Goal: Feedback & Contribution: Submit feedback/report problem

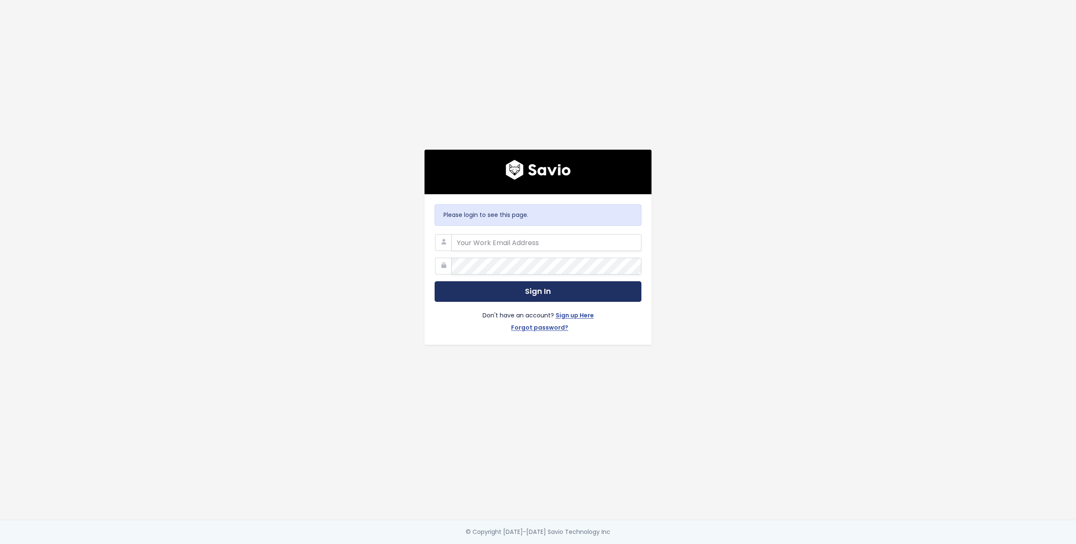
type input "[EMAIL_ADDRESS][DOMAIN_NAME]"
click at [526, 294] on button "Sign In" at bounding box center [538, 291] width 207 height 21
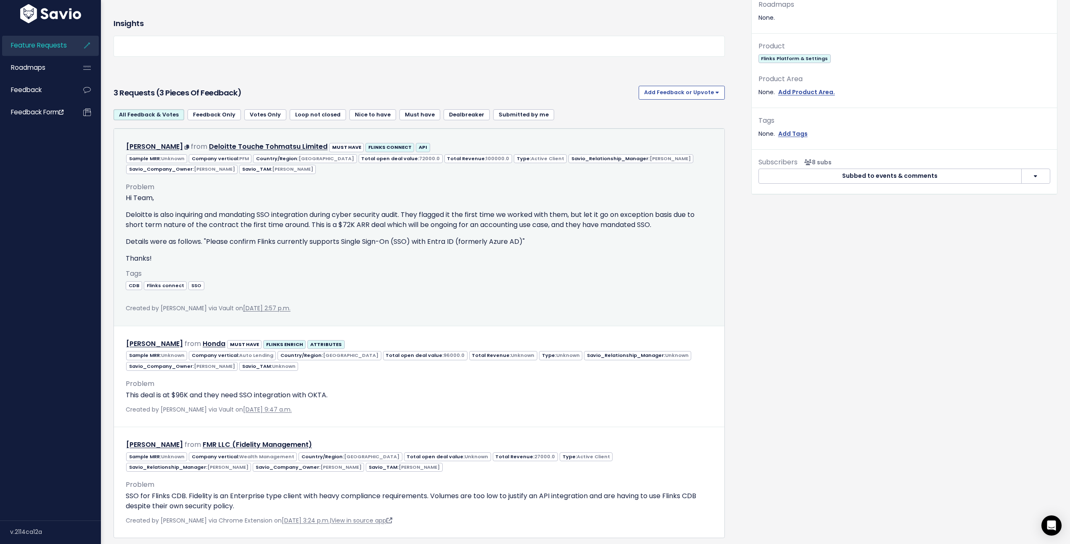
scroll to position [301, 0]
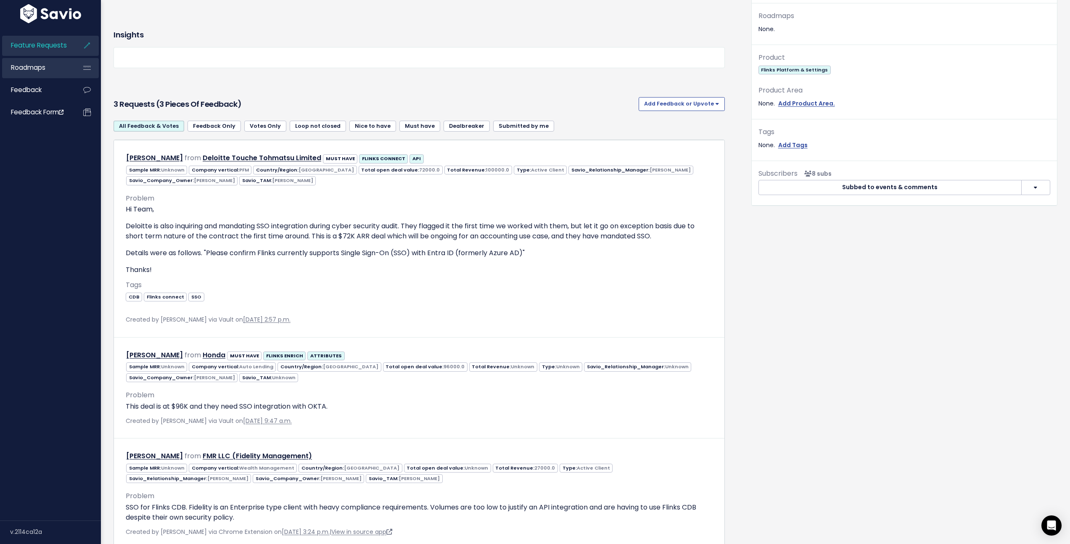
click at [37, 72] on link "Roadmaps" at bounding box center [36, 67] width 68 height 19
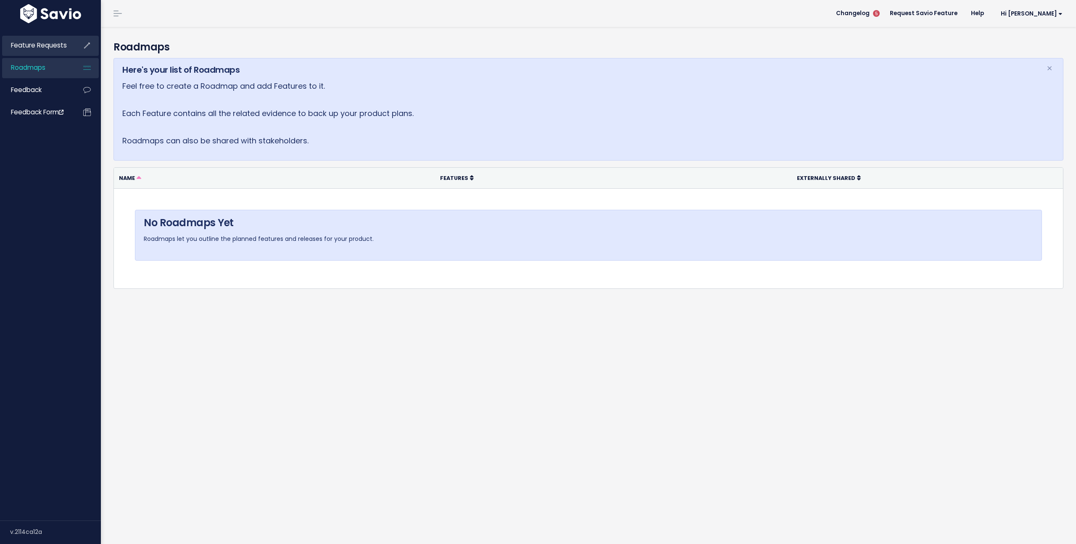
drag, startPoint x: 46, startPoint y: 48, endPoint x: 53, endPoint y: 50, distance: 7.2
click at [45, 48] on span "Feature Requests" at bounding box center [39, 45] width 56 height 9
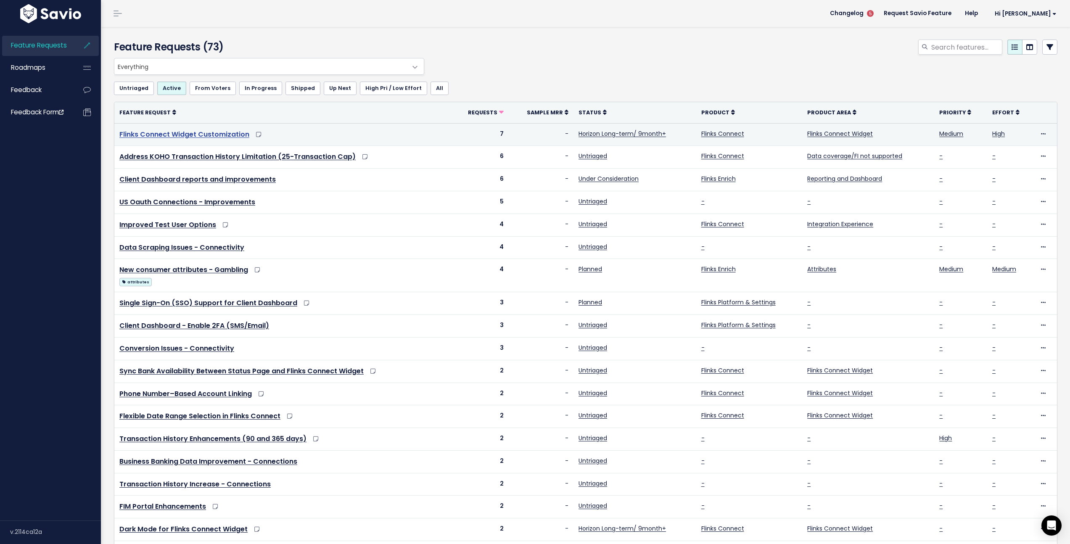
click at [175, 132] on link "Flinks Connect Widget Customization" at bounding box center [184, 135] width 130 height 10
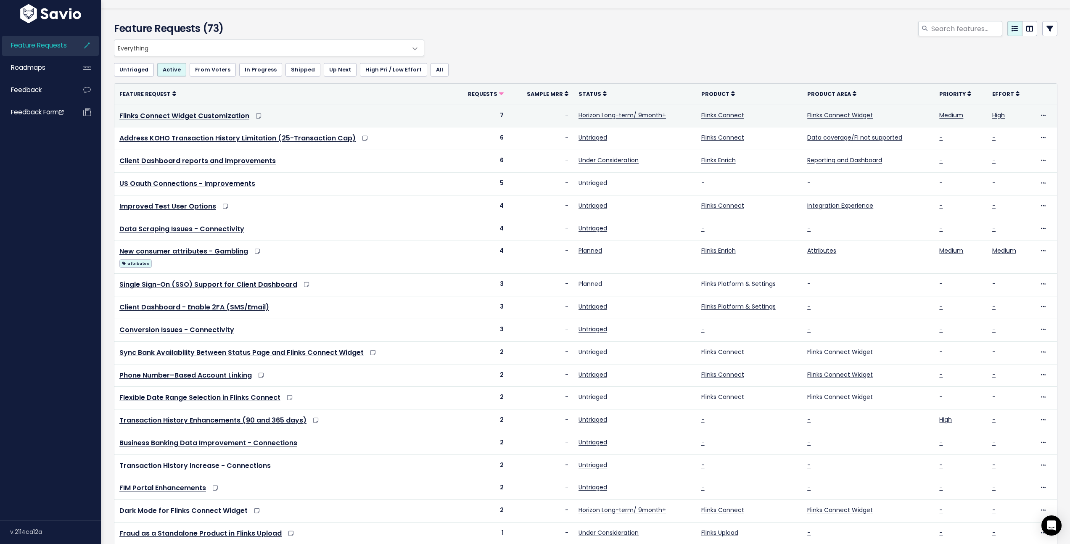
scroll to position [14, 0]
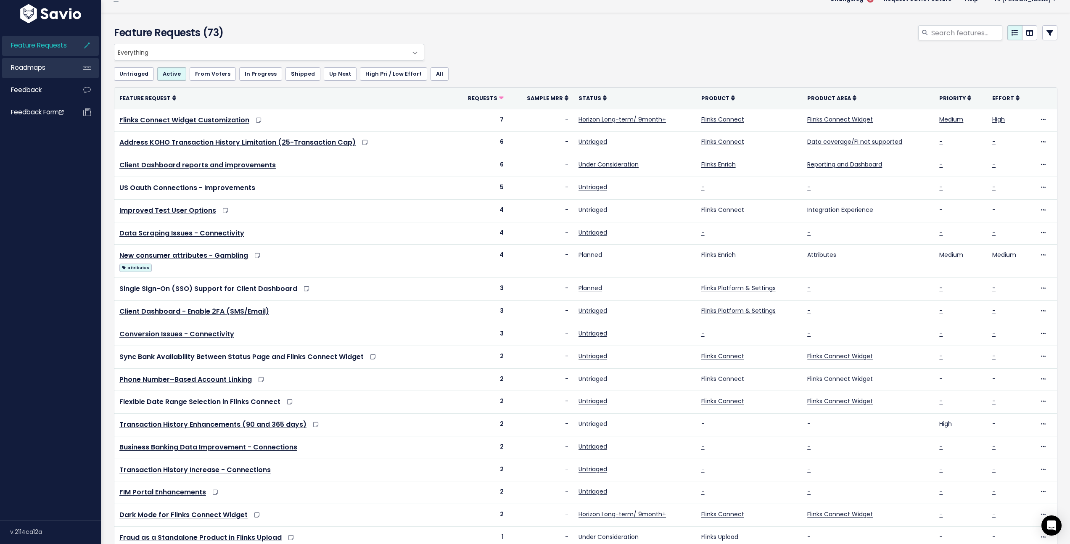
click at [48, 66] on link "Roadmaps" at bounding box center [36, 67] width 68 height 19
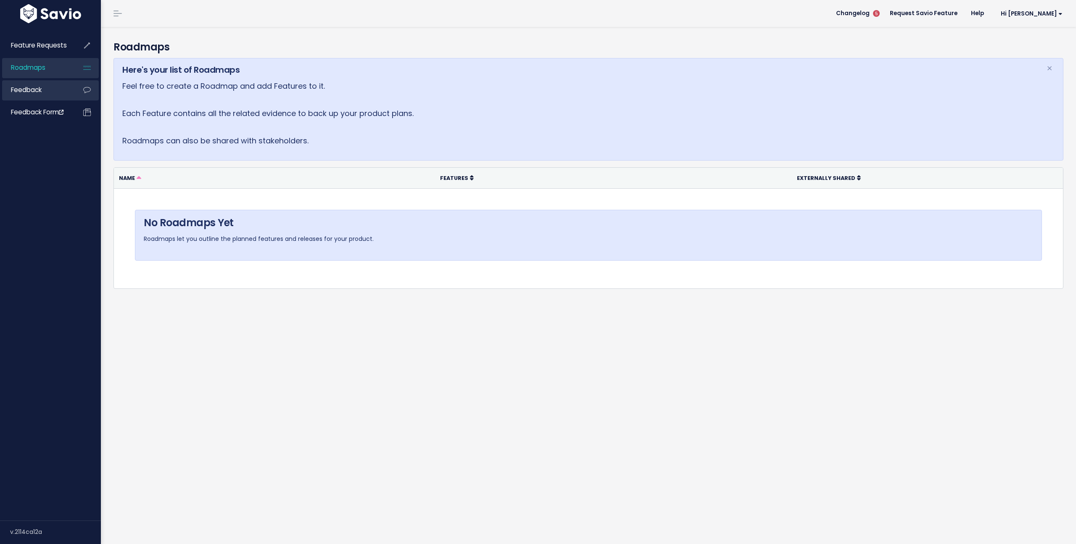
click at [41, 87] on span "Feedback" at bounding box center [26, 89] width 31 height 9
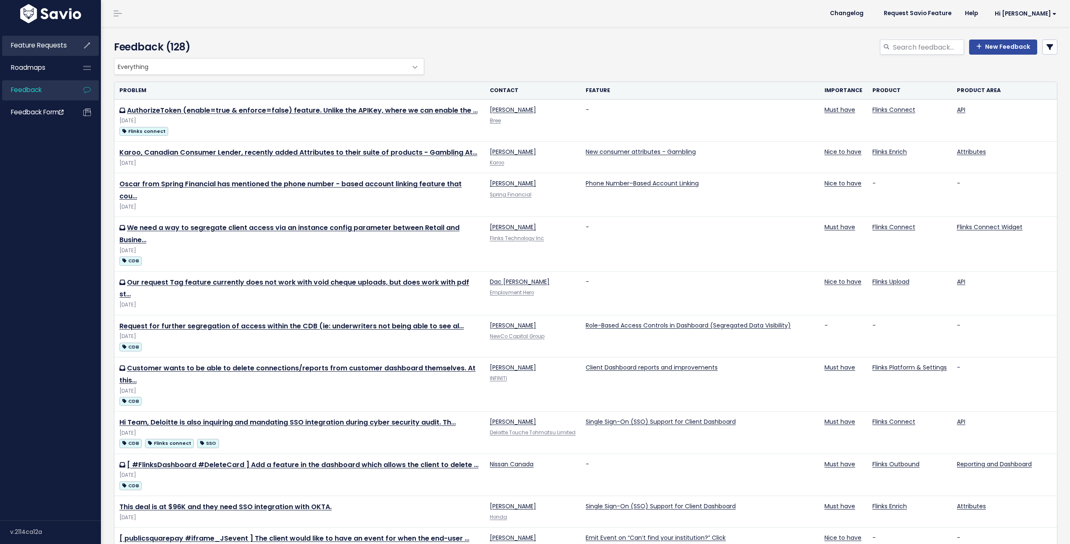
click at [49, 47] on span "Feature Requests" at bounding box center [39, 45] width 56 height 9
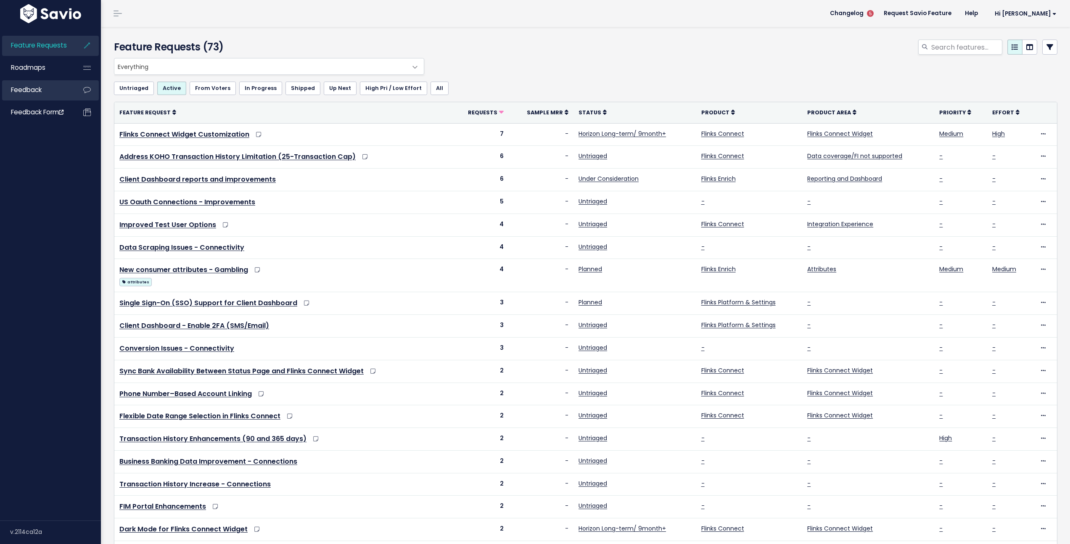
click at [40, 90] on span "Feedback" at bounding box center [26, 89] width 31 height 9
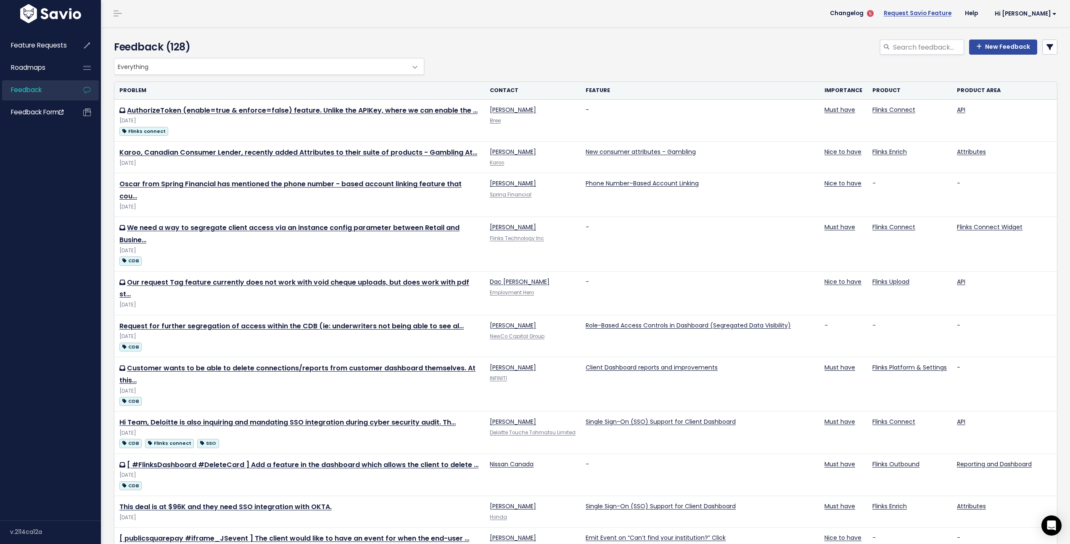
click at [926, 8] on link "Request Savio Feature" at bounding box center [917, 13] width 81 height 13
click at [50, 45] on span "Feature Requests" at bounding box center [39, 45] width 56 height 9
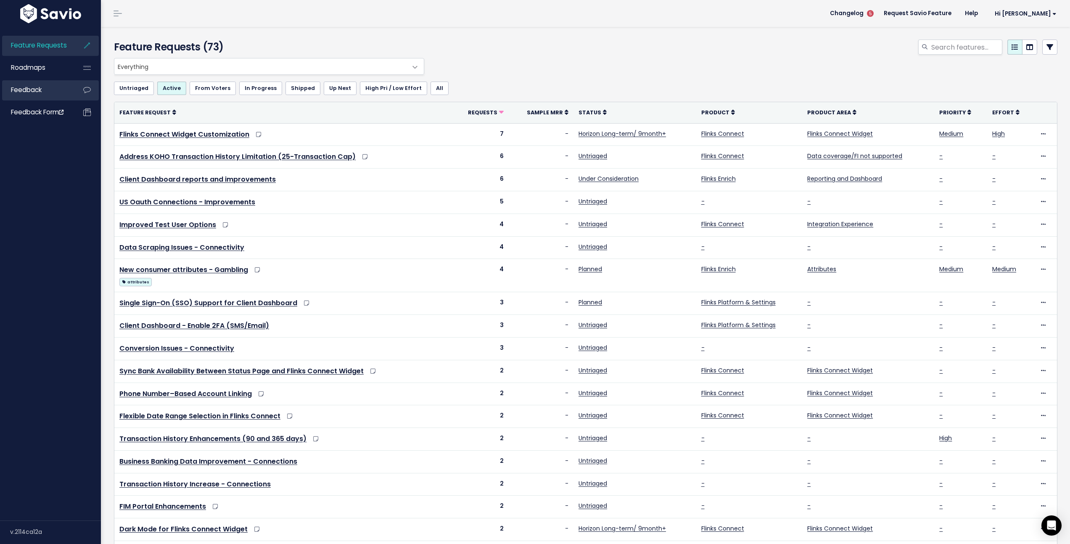
click at [40, 96] on link "Feedback" at bounding box center [36, 89] width 68 height 19
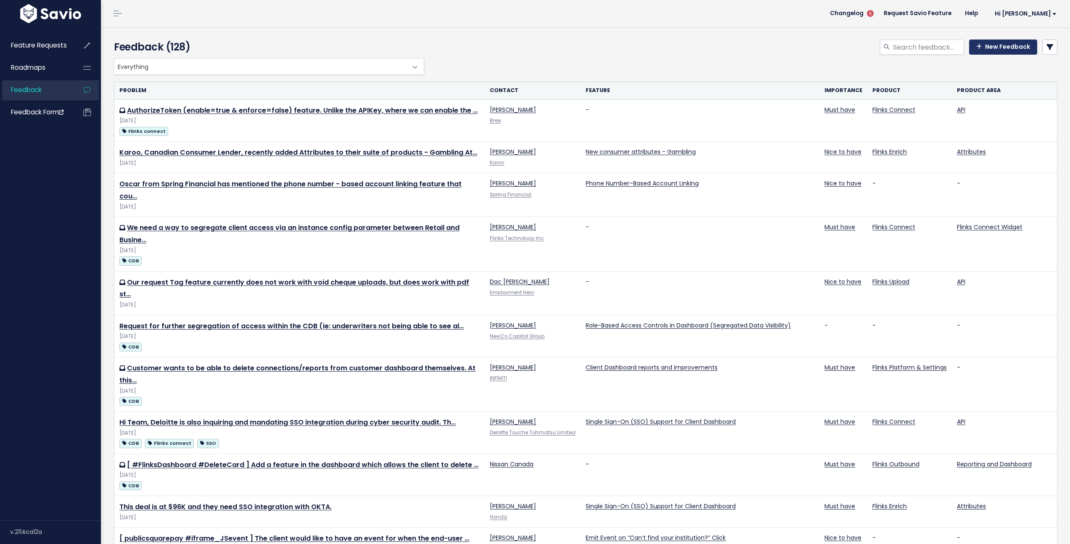
click at [1009, 50] on link "New Feedback" at bounding box center [1003, 47] width 68 height 15
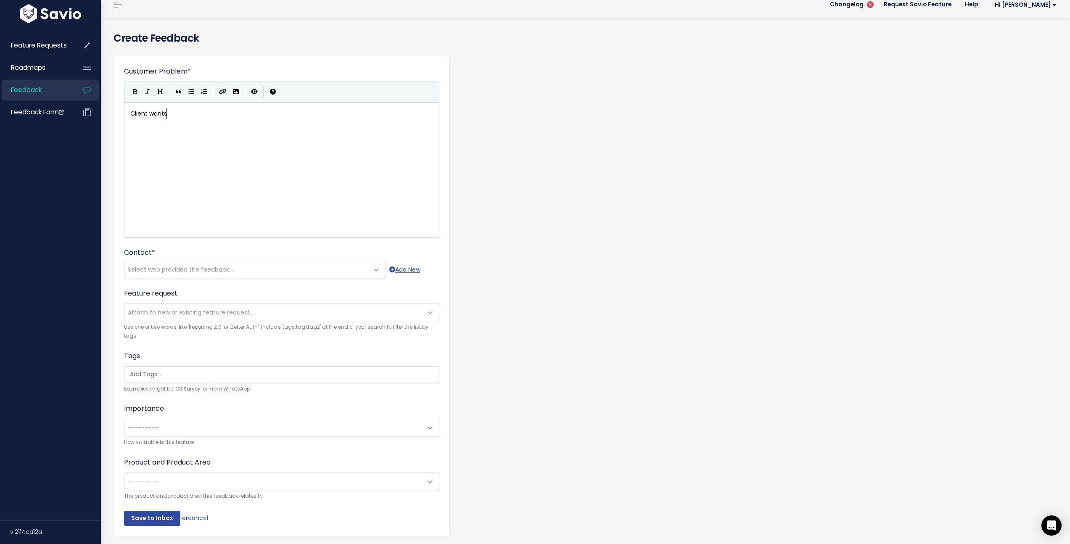
scroll to position [3, 38]
type textarea "Client wants invites sent ov"
type textarea "ut from test"
type textarea "xt messages to be more reassuring"
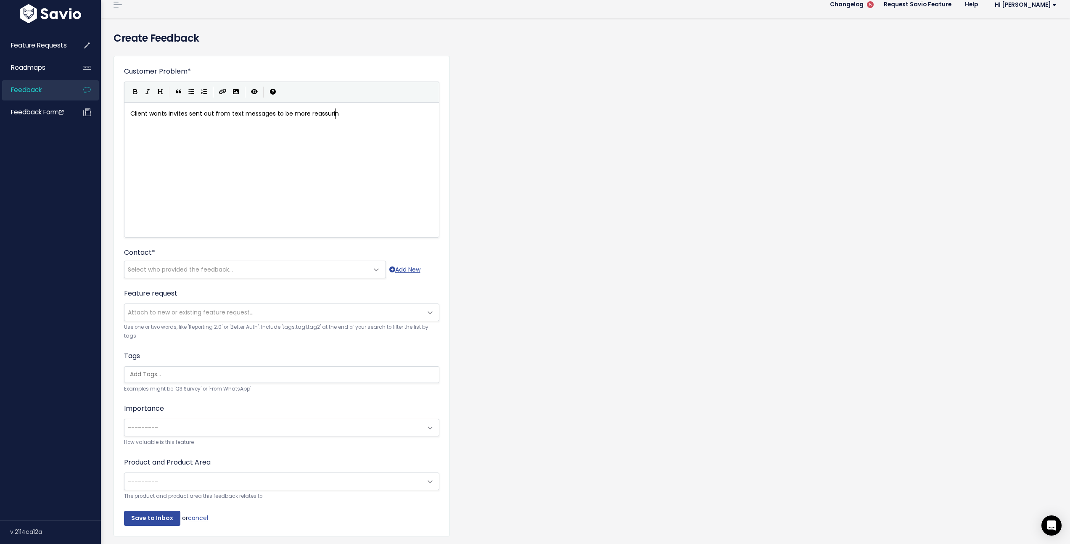
scroll to position [3, 103]
type textarea "custoiz"
type textarea "mized to inrease"
type textarea "crease conversions"
type textarea "."
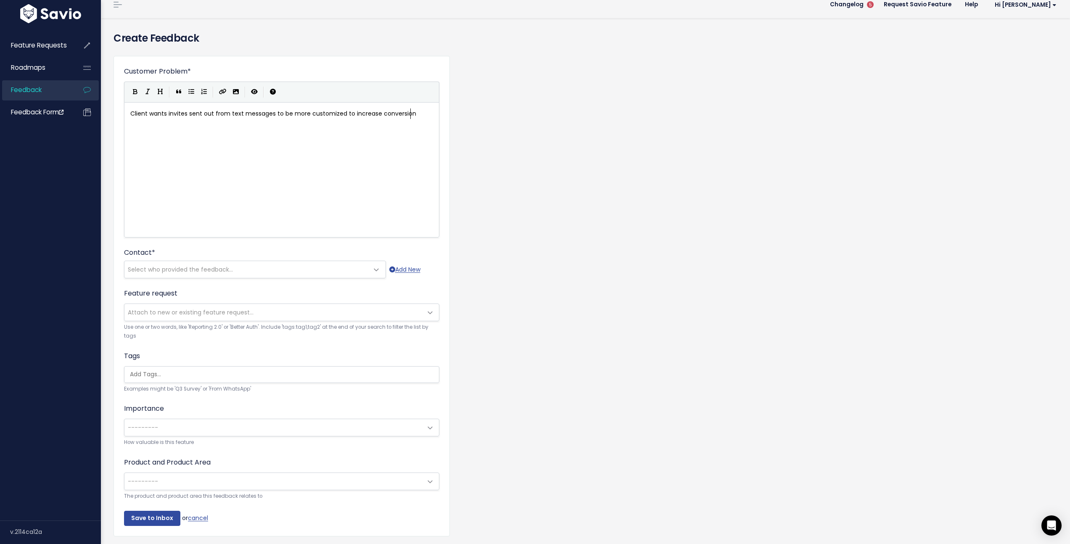
scroll to position [3, 1]
click at [186, 112] on span "Client wants invites sent out from text messages to be more customized to incre…" at bounding box center [273, 113] width 287 height 8
type textarea "to connecti"
type textarea "to bank o"
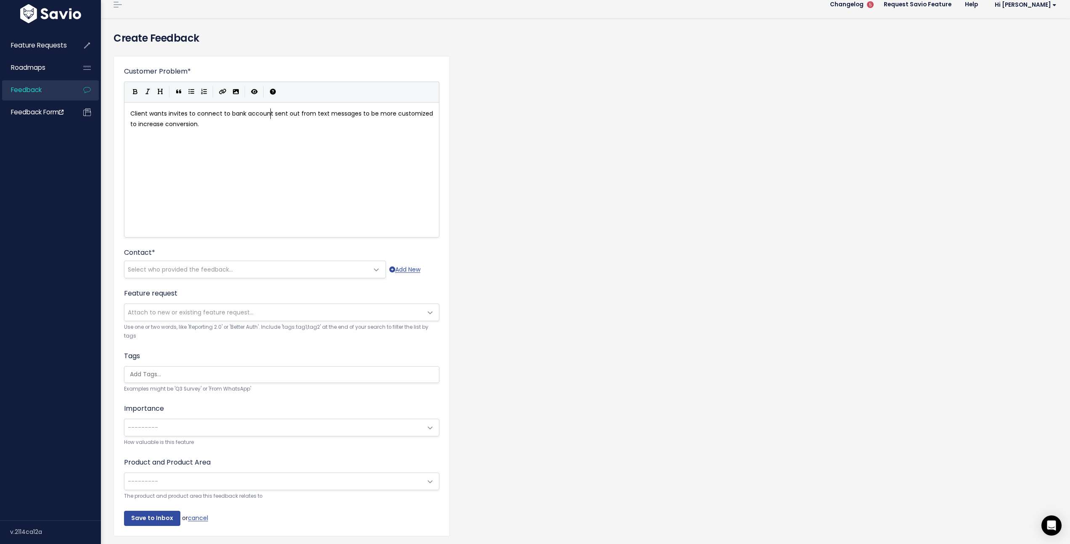
type textarea "account"
click at [234, 123] on pre "Client wants invites to connect to bank account sent out from text messages to …" at bounding box center [285, 118] width 312 height 21
type textarea "It currently reads "To Ver"
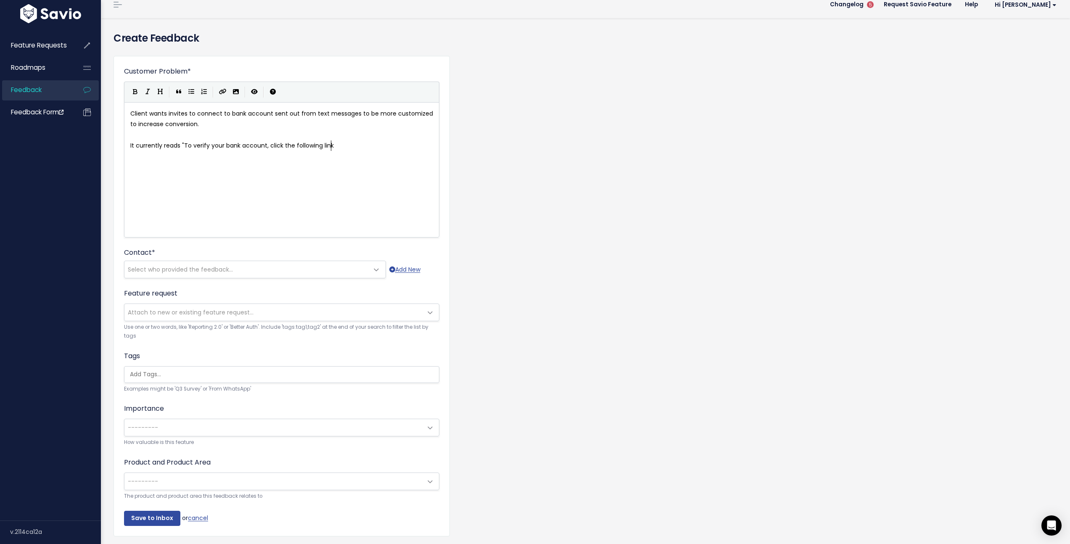
type textarea "verify your bank account, click the following link""
type textarea "Th"
type textarea "he q"
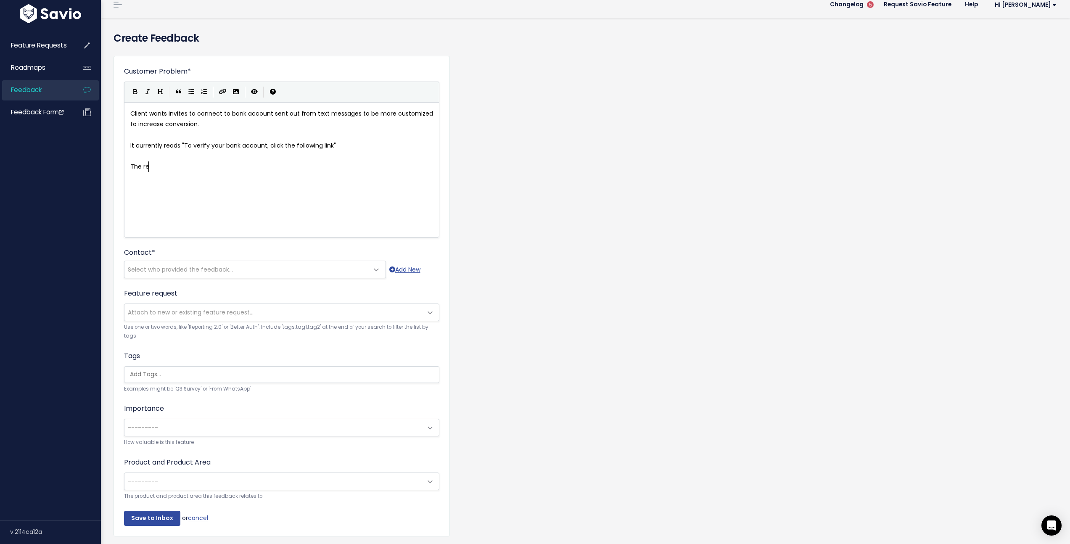
type textarea "req"
type textarea "w"
type textarea "quest is"
type textarea ", it should read "Thank you for choosing Nissan Canada Finance,"
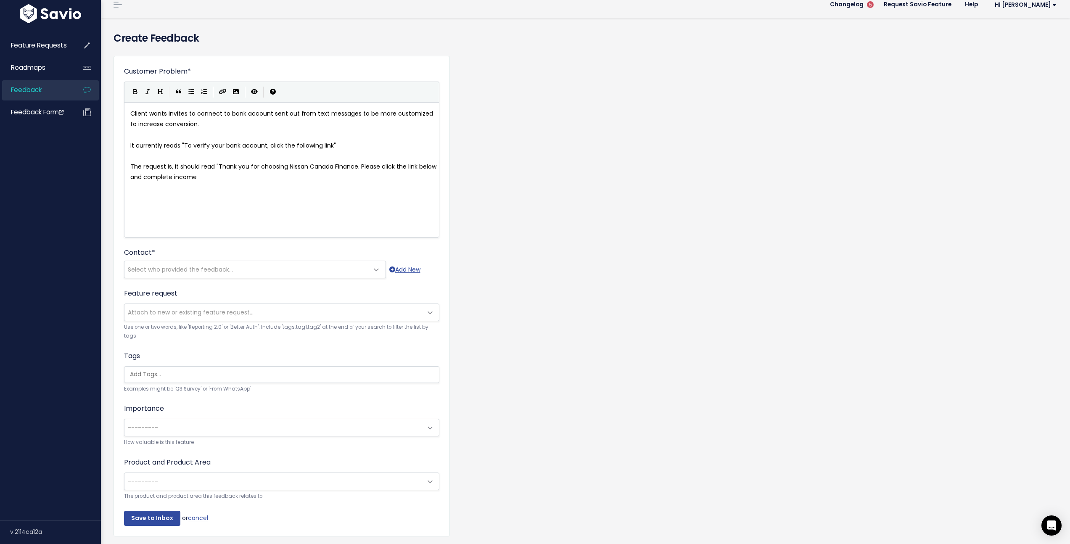
scroll to position [3, 147]
type textarea ". Please click the link below and complete income verif"
type textarea "if"
type textarea "fia"
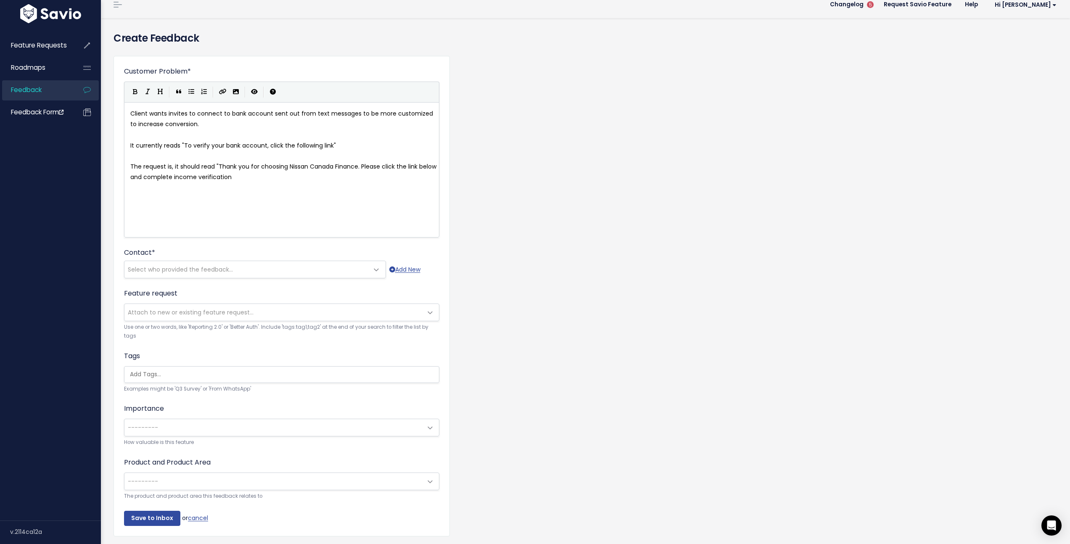
scroll to position [3, 20]
type textarea "cation""
click at [259, 266] on span "Select who provided the feedback..." at bounding box center [246, 269] width 244 height 17
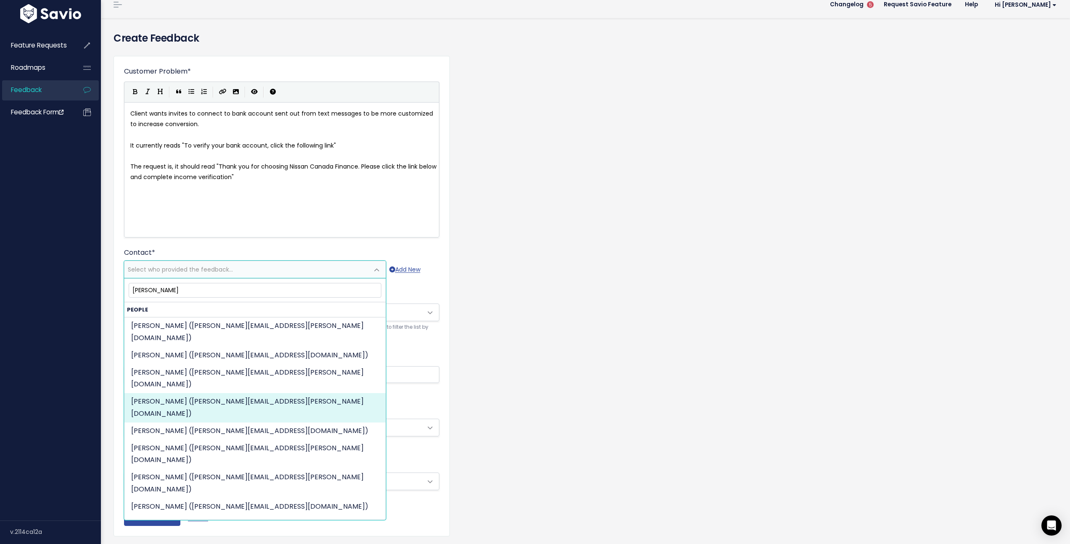
type input "eugene"
select select "87613724"
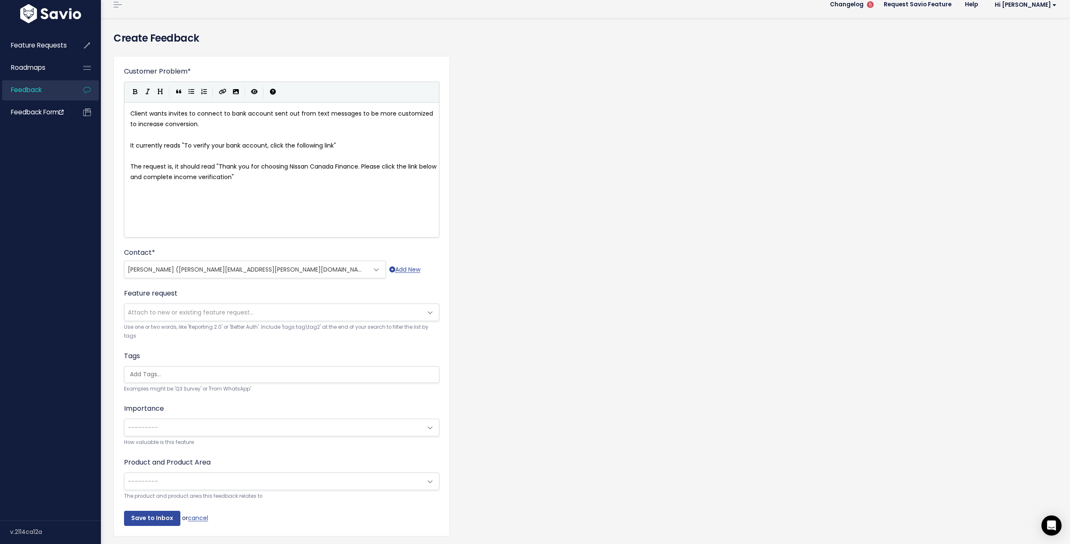
click at [358, 168] on span "The request is, it should read "Thank you for choosing Nissan Canada Finance. P…" at bounding box center [284, 171] width 308 height 19
type textarea "/F"
type textarea "INF"
type textarea "FI"
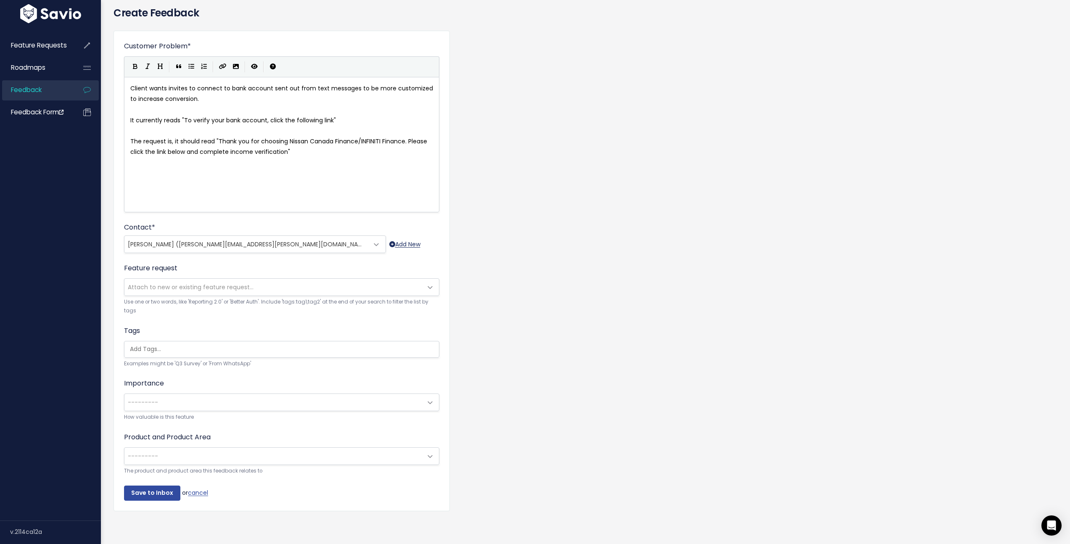
scroll to position [40, 0]
type textarea "INITI Finance"
click at [270, 270] on div "Feature request --------- Attach to new or existing feature request... Use one …" at bounding box center [281, 289] width 315 height 53
click at [266, 279] on span "Attach to new or existing feature request..." at bounding box center [273, 287] width 298 height 17
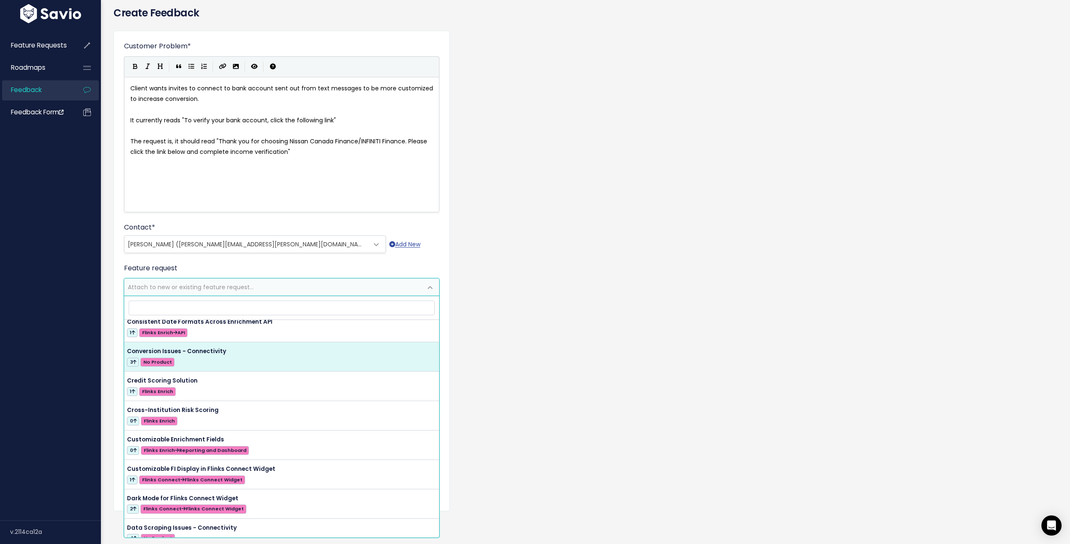
scroll to position [535, 0]
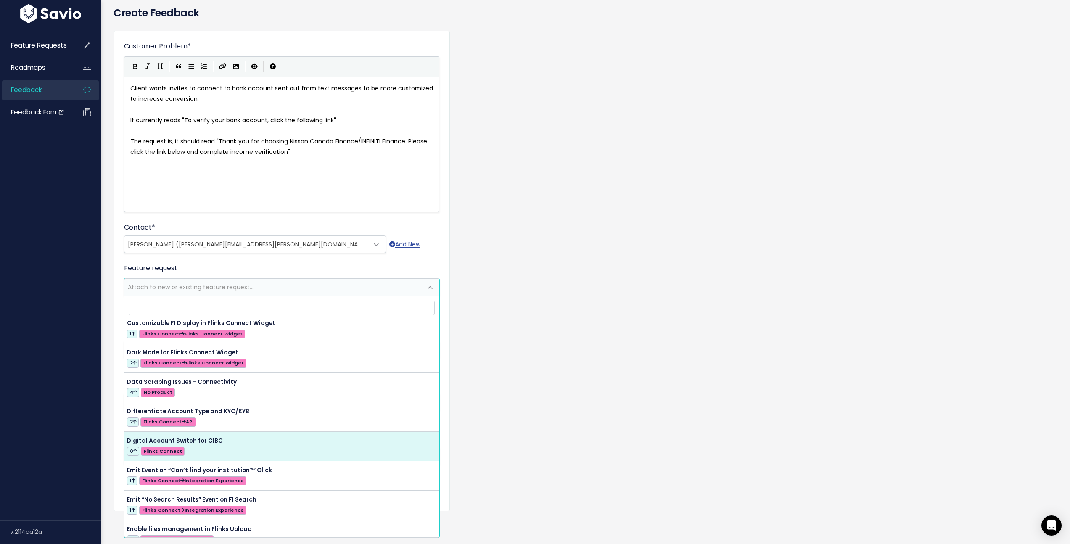
click at [58, 375] on div "Feature Requests Roadmaps Feedback" at bounding box center [50, 272] width 101 height 495
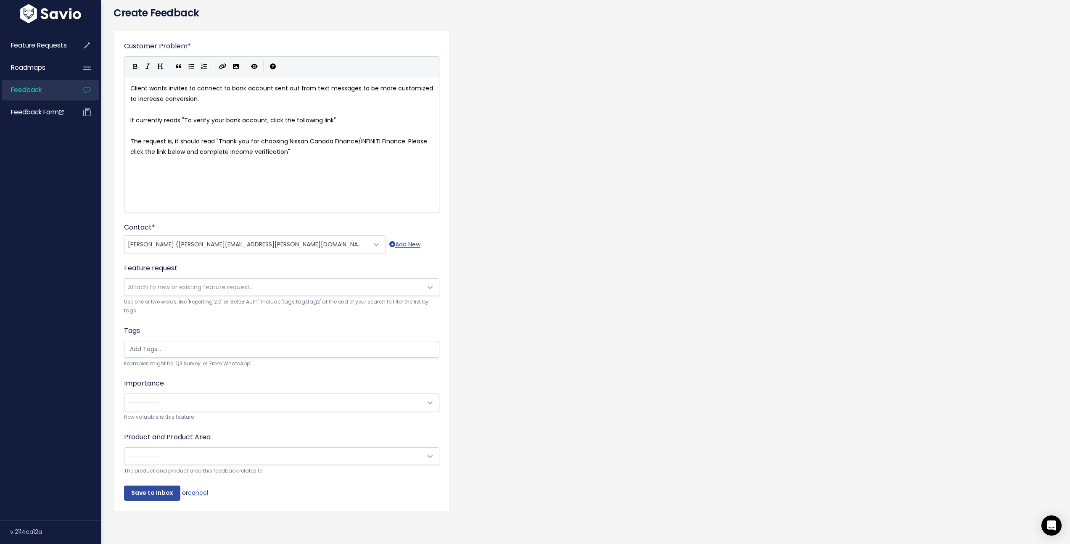
click at [222, 283] on span "Attach to new or existing feature request..." at bounding box center [191, 287] width 126 height 8
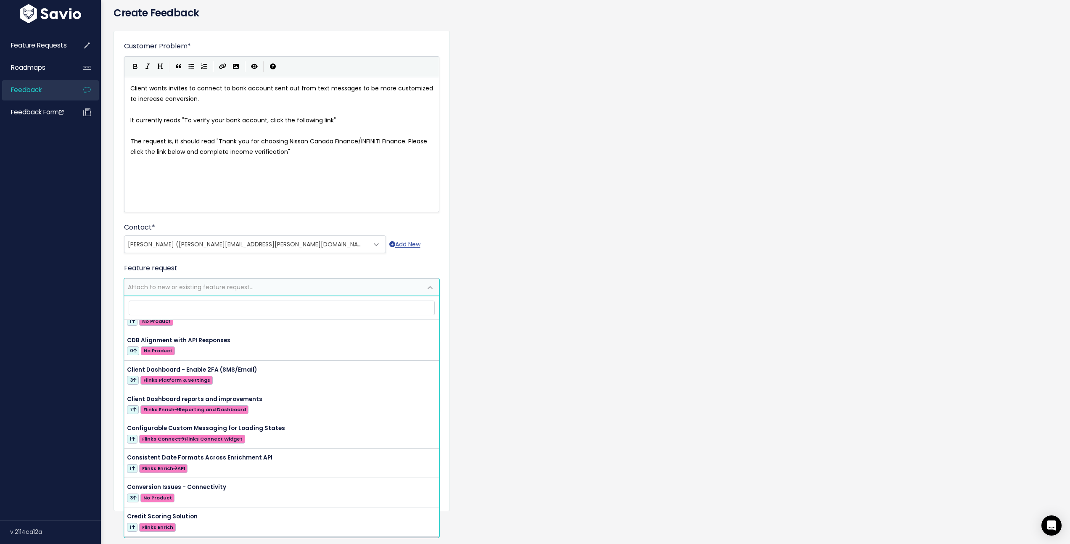
scroll to position [0, 0]
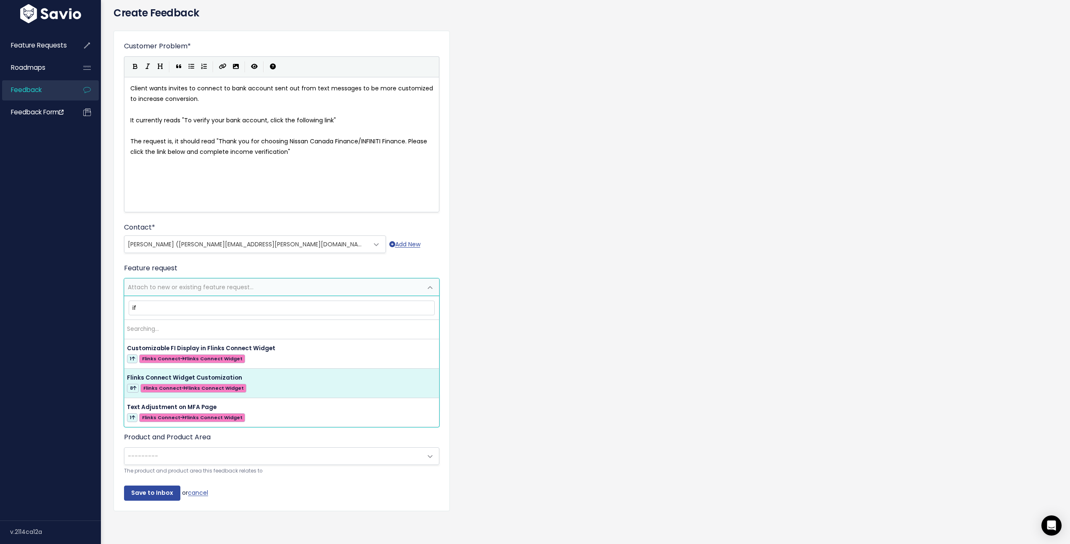
type input "i"
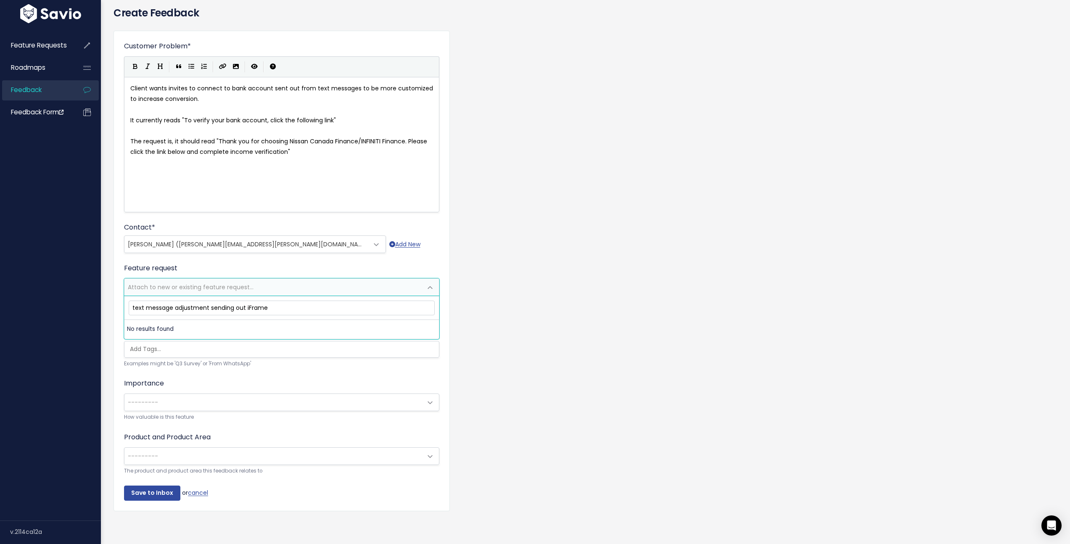
click at [239, 299] on span "text message adjustment sending out iFrame" at bounding box center [281, 308] width 309 height 18
click at [236, 304] on input "text message adjustment sending out iFrame" at bounding box center [282, 308] width 306 height 15
type input "iframe"
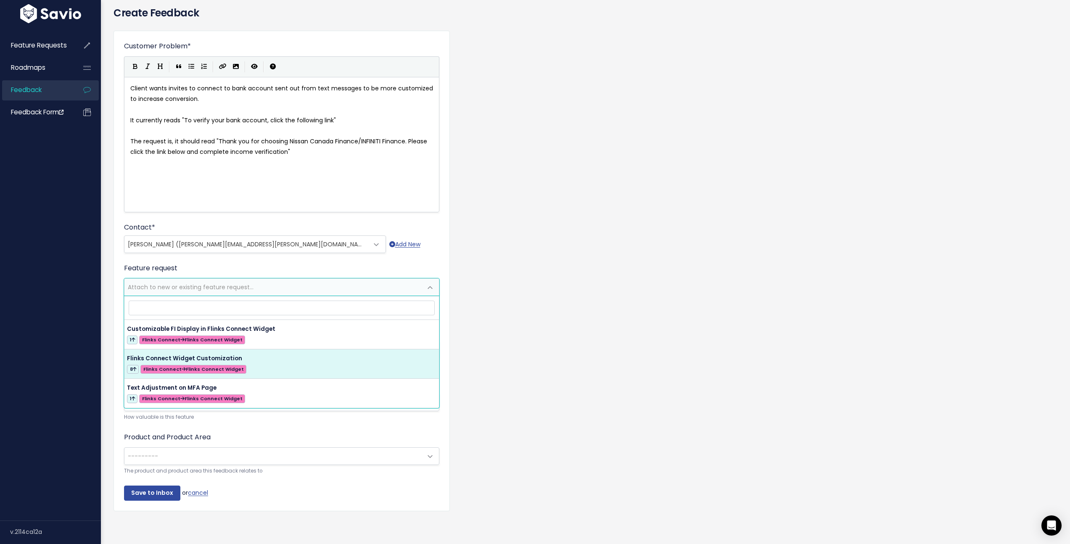
click at [99, 349] on div "Feature Requests Roadmaps Feedback" at bounding box center [50, 272] width 101 height 495
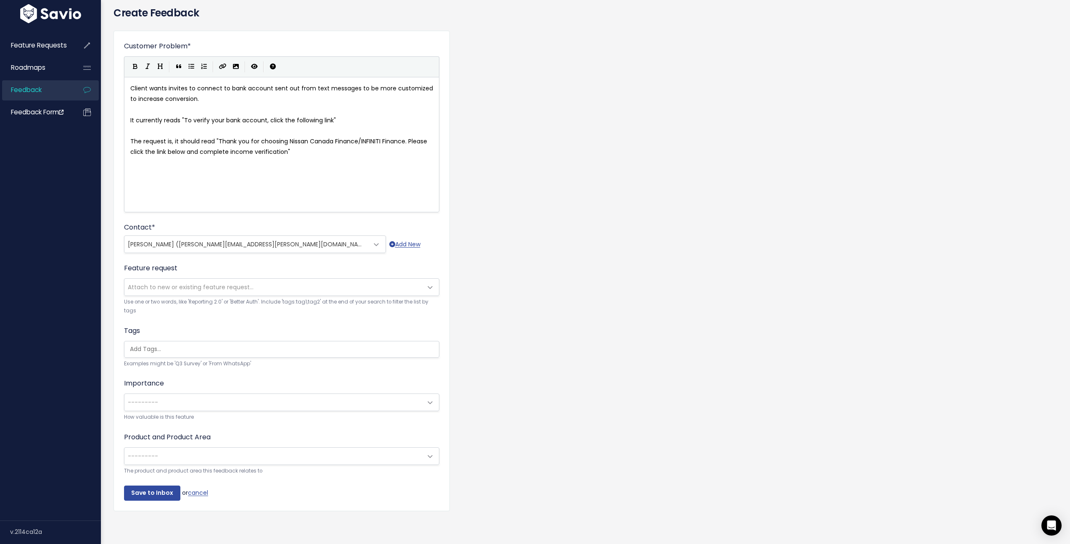
click at [201, 345] on input "search" at bounding box center [284, 349] width 315 height 9
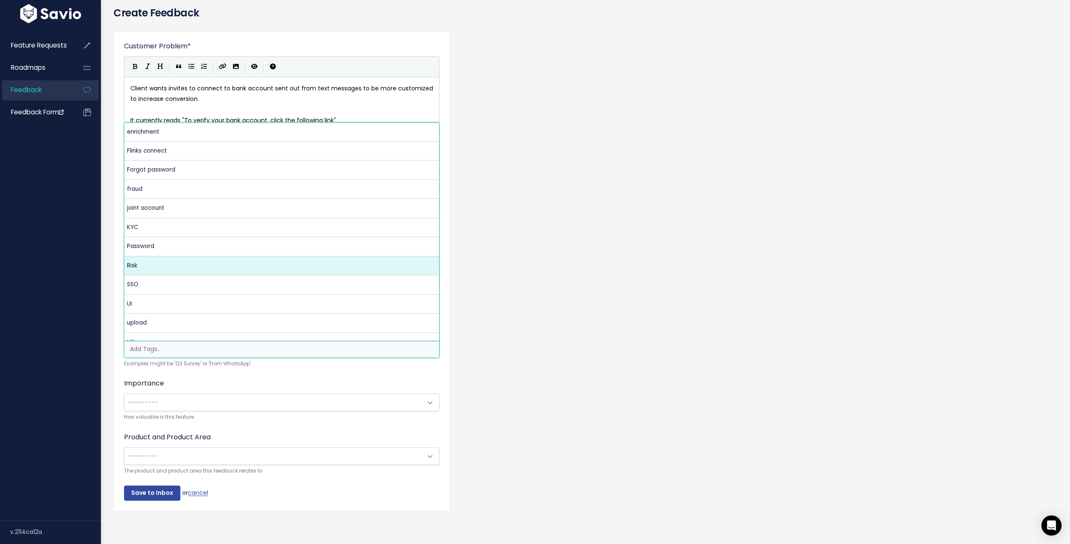
scroll to position [145, 0]
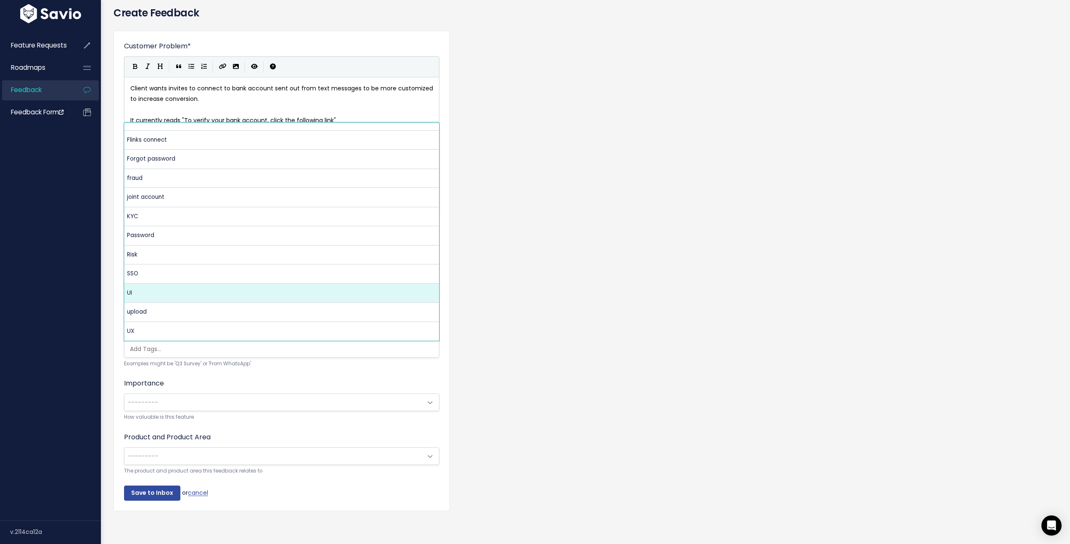
select select "12609"
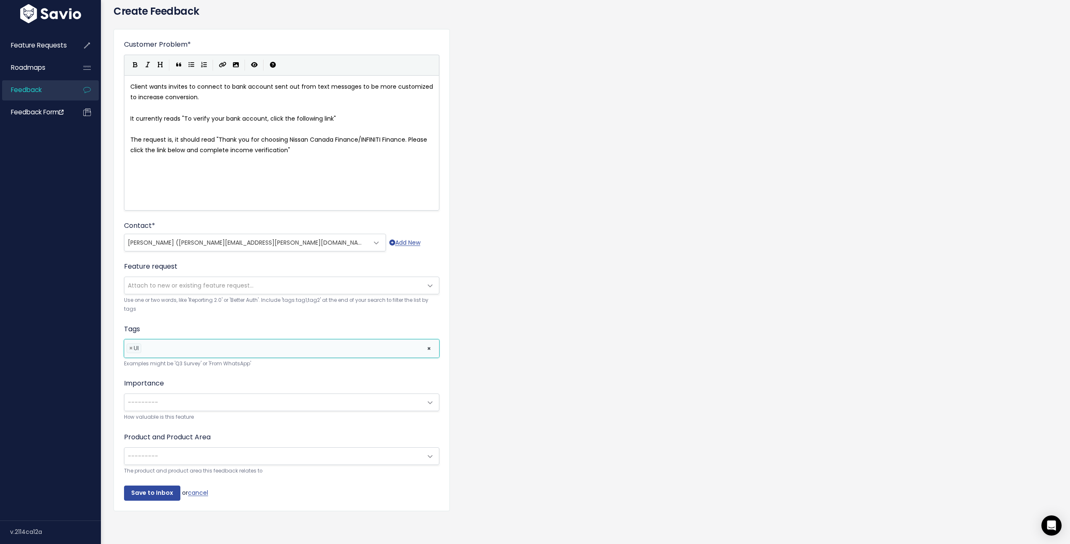
scroll to position [42, 0]
click at [188, 395] on span "---------" at bounding box center [273, 402] width 298 height 17
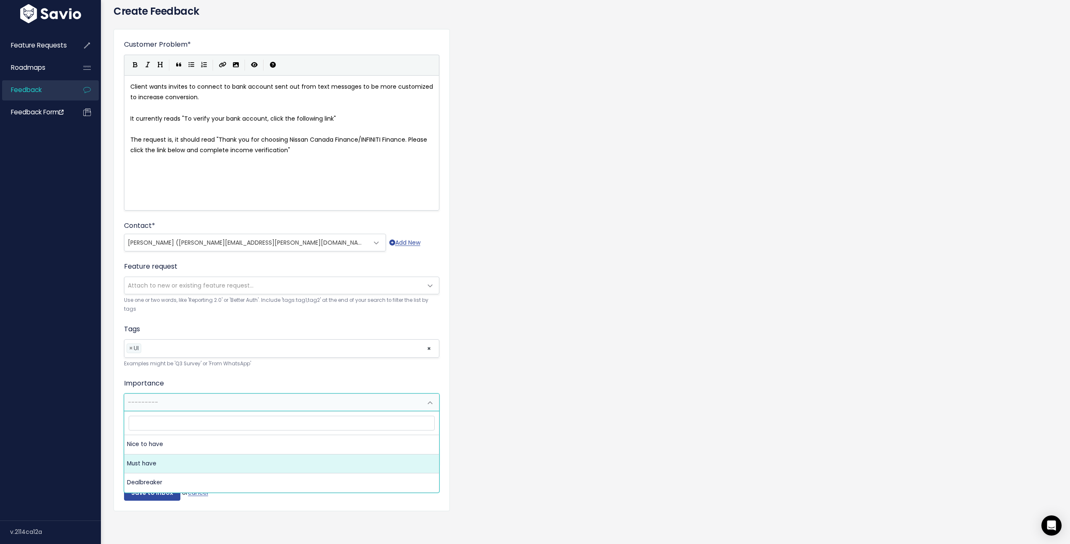
select select "MUST_HAVE"
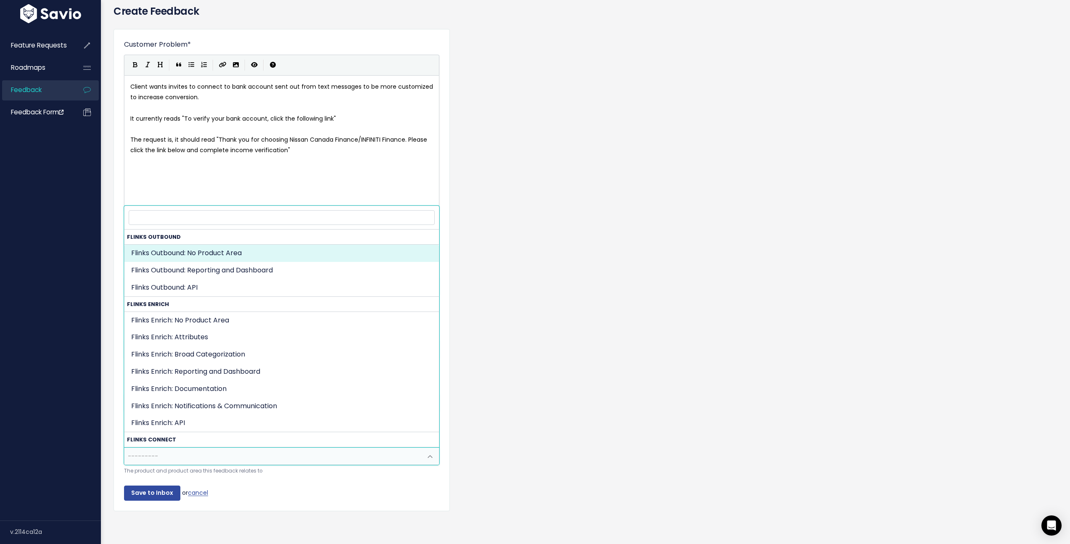
click at [159, 448] on span "---------" at bounding box center [273, 456] width 298 height 17
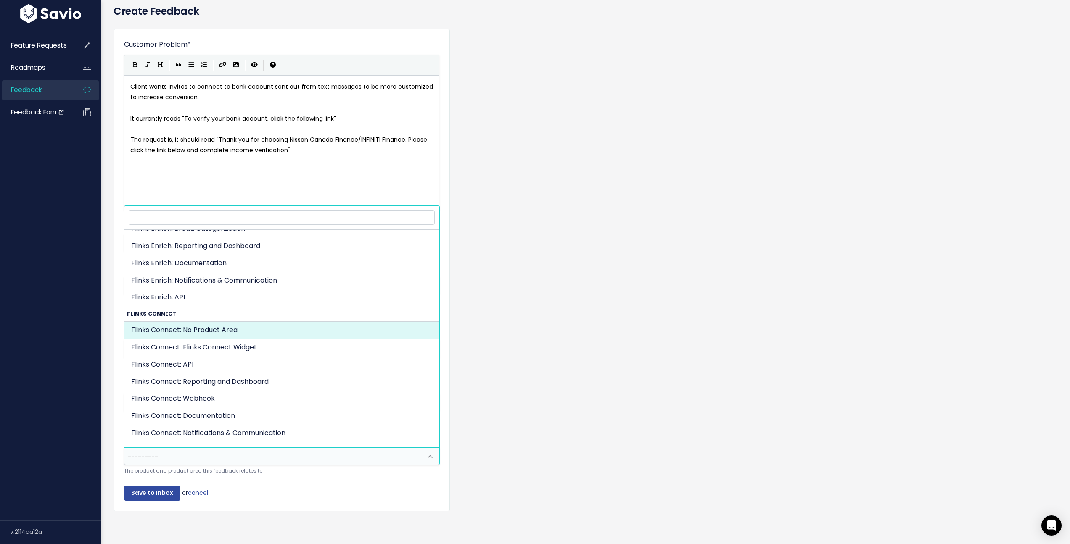
scroll to position [128, 0]
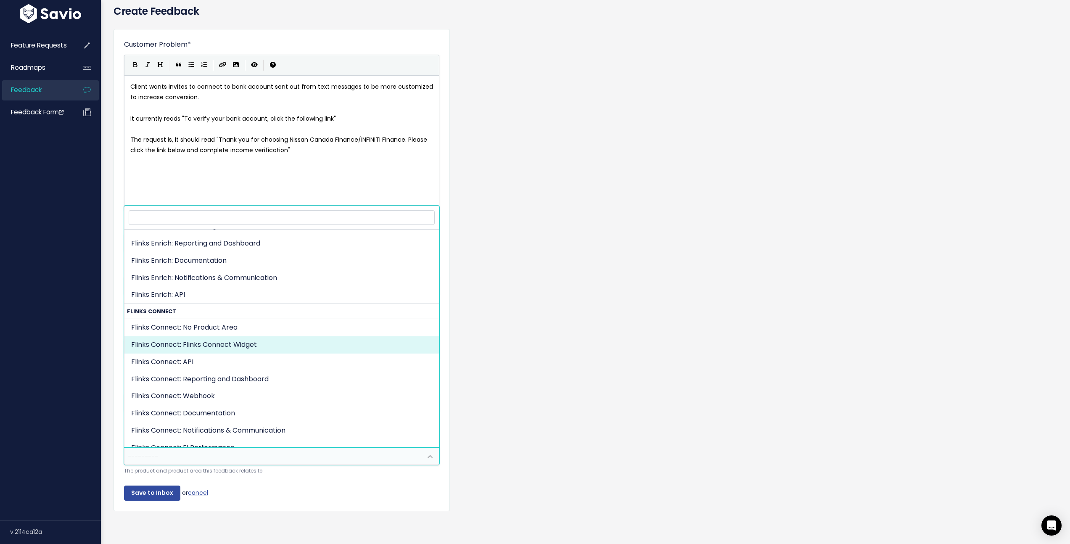
select select "CONNECTIVITY:FLINKS_CONNECT_WIDGET"
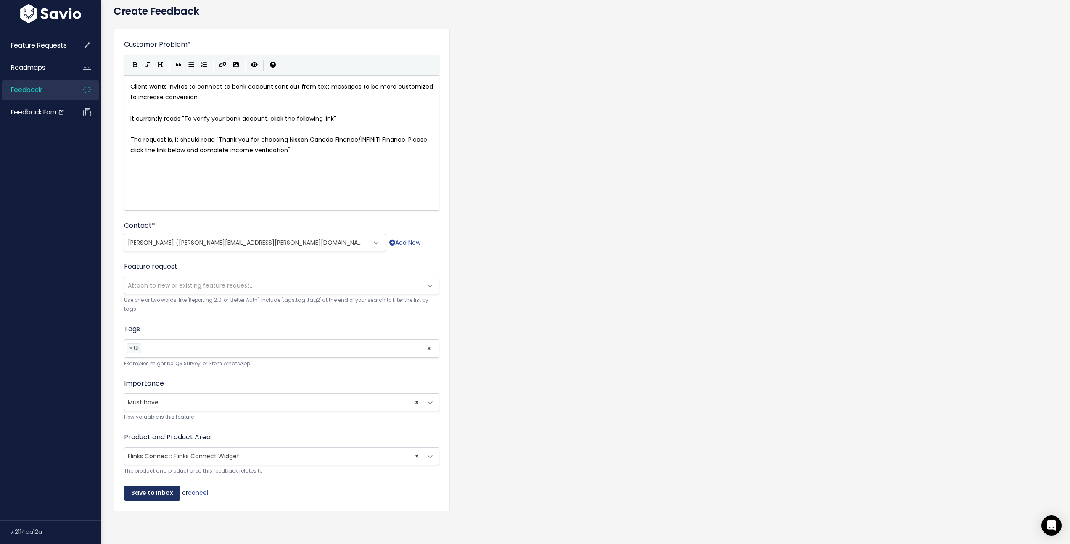
click at [160, 486] on input "Save to Inbox" at bounding box center [152, 493] width 56 height 15
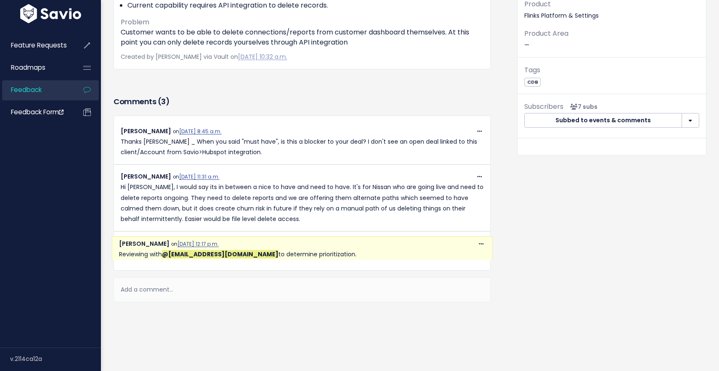
scroll to position [169, 0]
